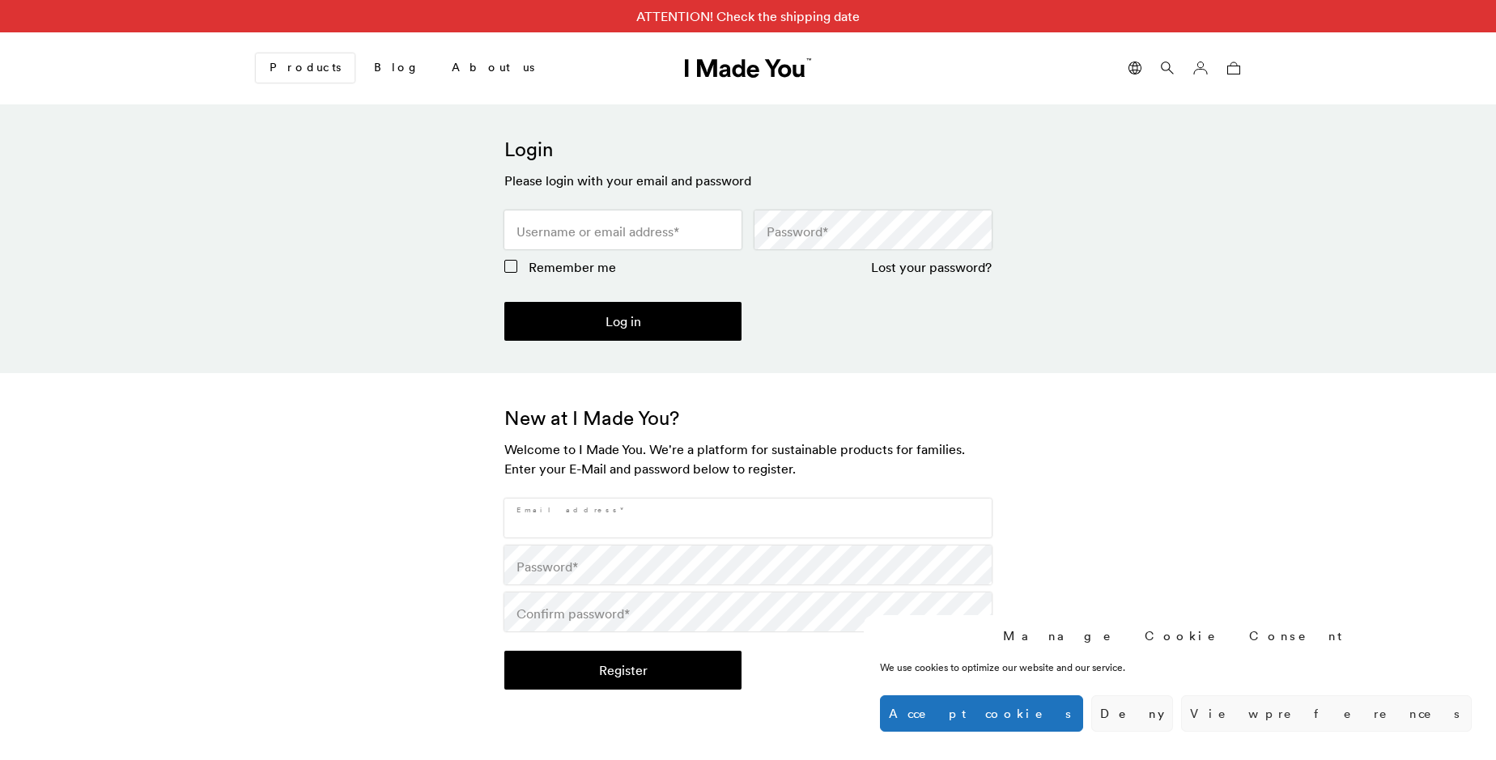
click at [748, 518] on input "Email address *" at bounding box center [747, 518] width 487 height 39
type input "[EMAIL_ADDRESS][DOMAIN_NAME]"
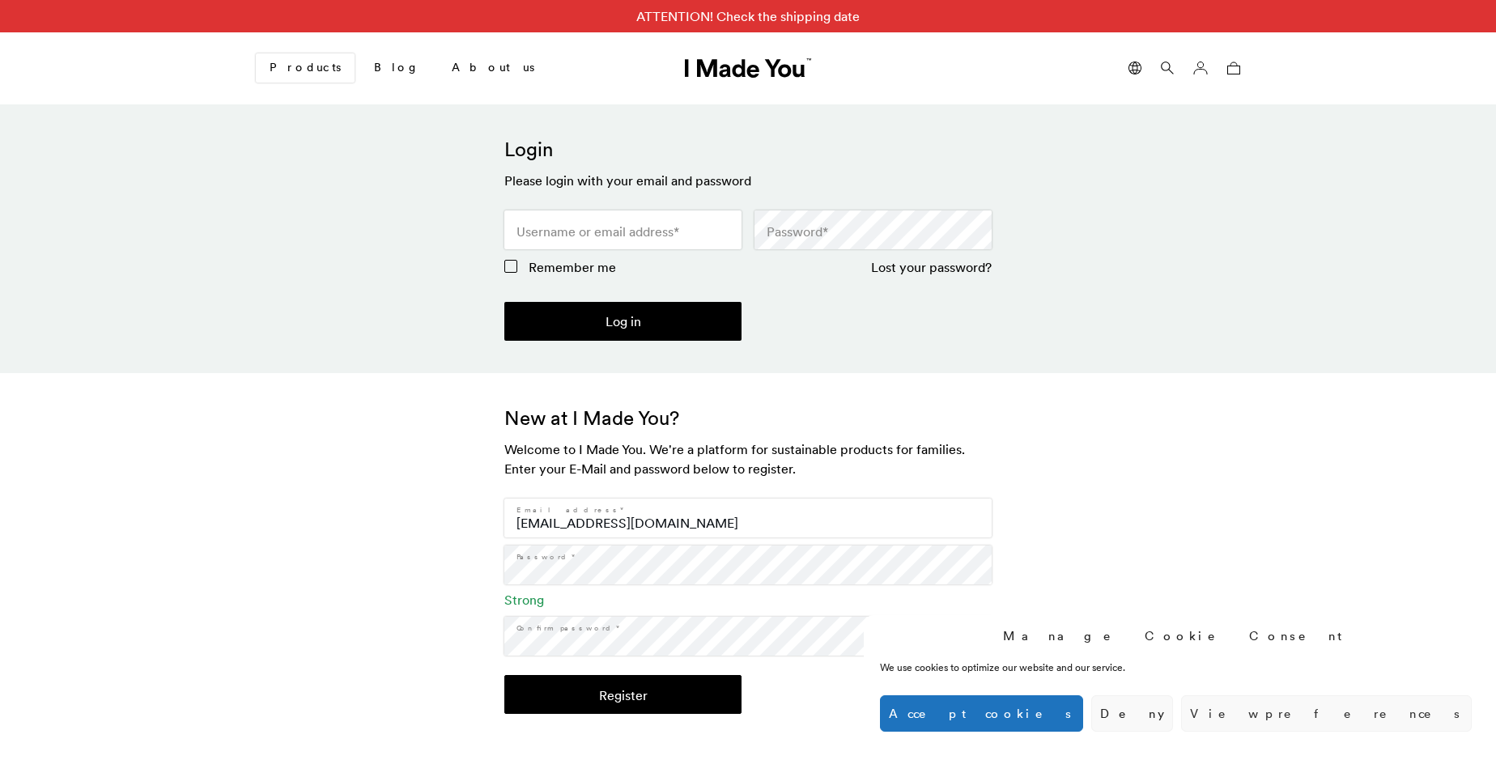
click at [623, 695] on button "Register" at bounding box center [622, 694] width 237 height 39
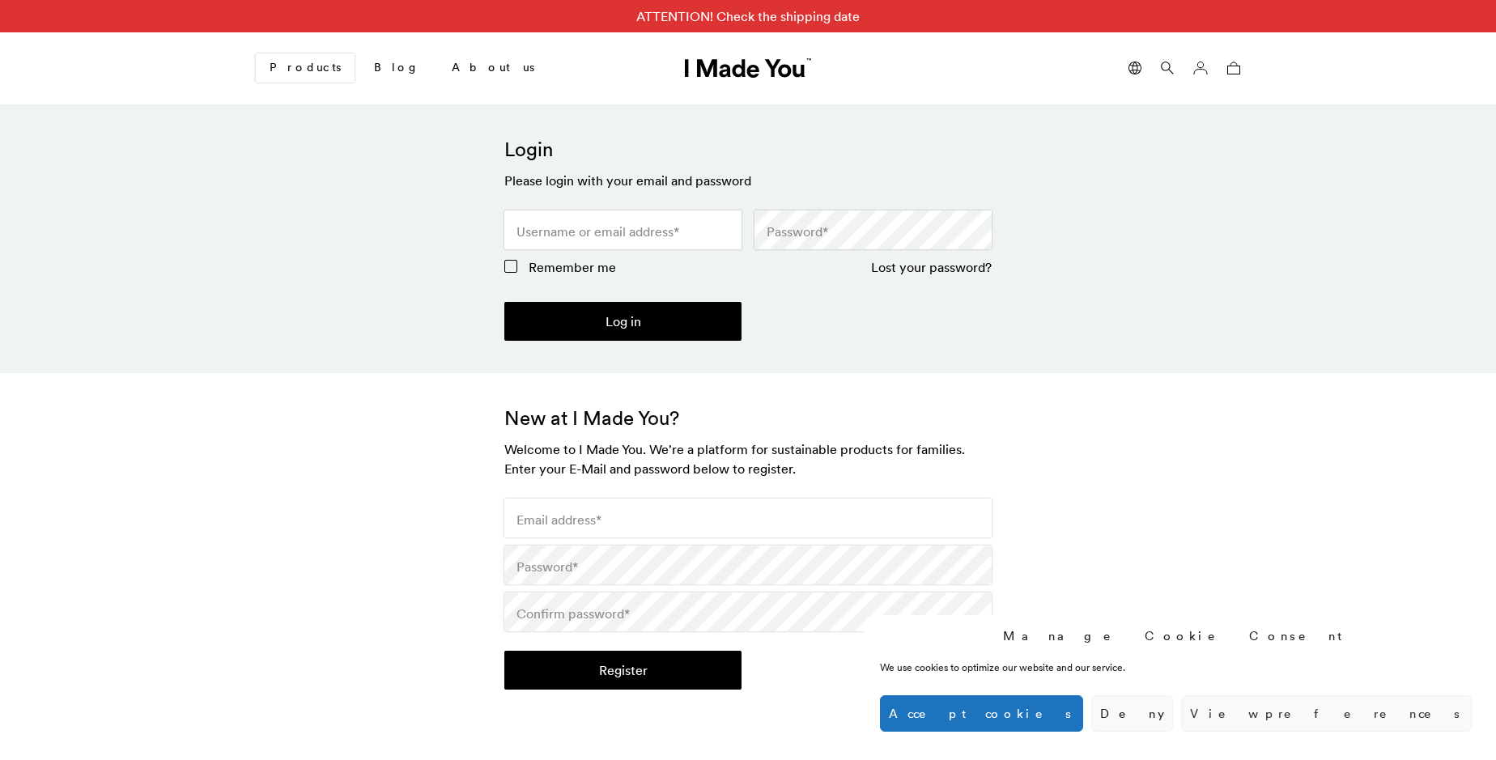
scroll to position [513, 0]
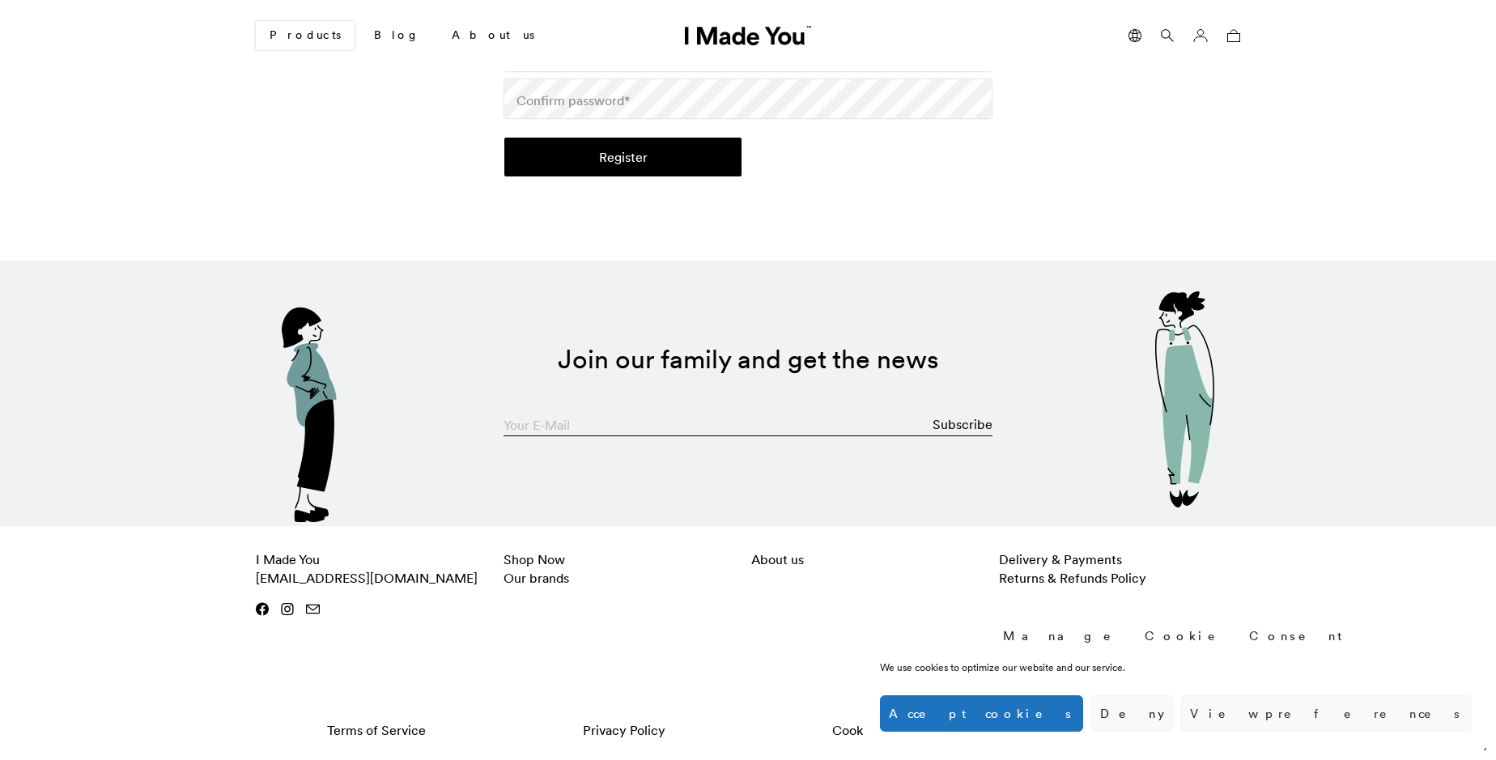
click at [748, 420] on input "Your E-Mail" at bounding box center [748, 420] width 489 height 32
type input "[EMAIL_ADDRESS][DOMAIN_NAME]"
click at [963, 424] on button "Subscribe" at bounding box center [963, 424] width 60 height 32
